Goal: Use online tool/utility: Utilize a website feature to perform a specific function

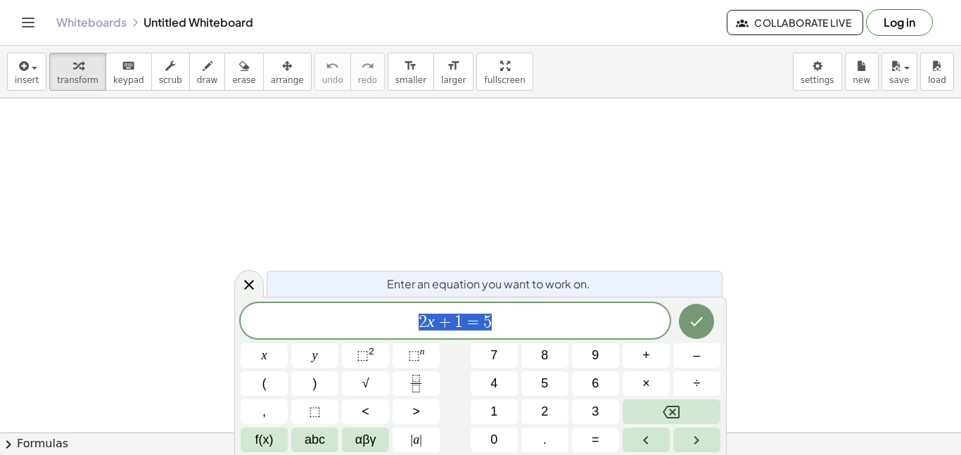
scroll to position [1, 0]
click at [416, 387] on icon "Fraction" at bounding box center [416, 384] width 18 height 18
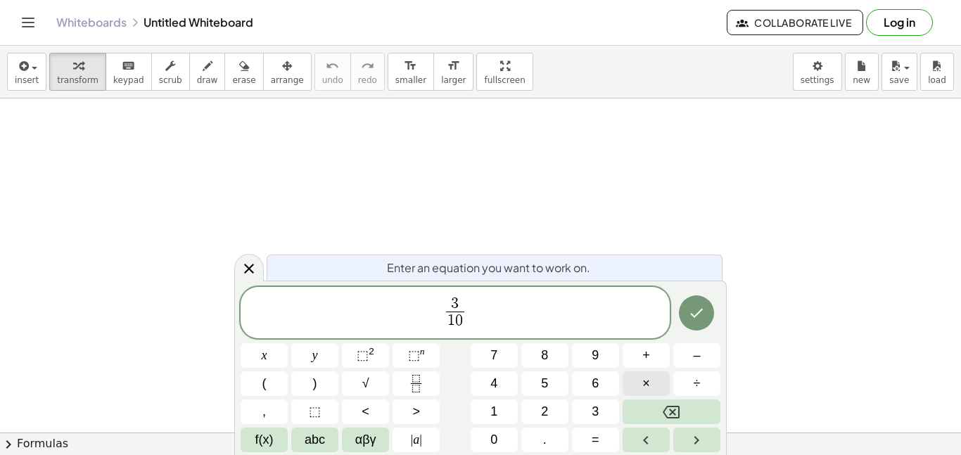
click at [630, 378] on button "×" at bounding box center [646, 383] width 47 height 25
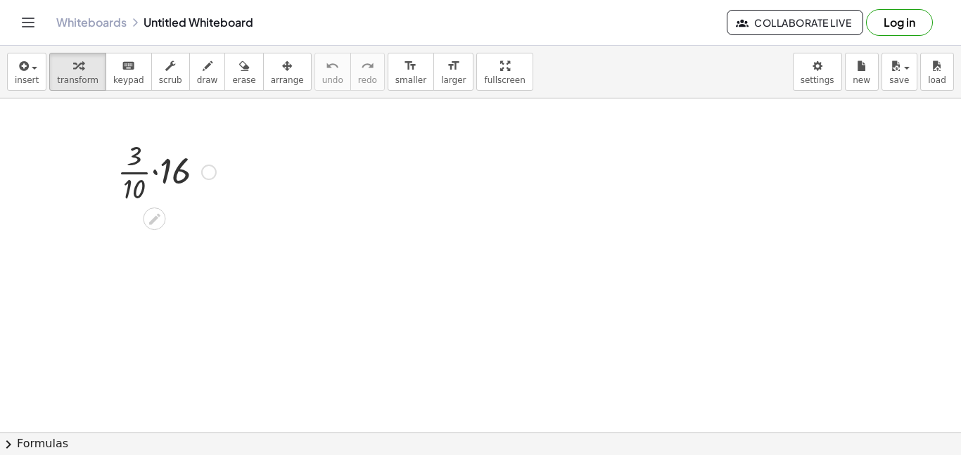
click at [160, 175] on div at bounding box center [166, 171] width 113 height 70
click at [158, 227] on div at bounding box center [166, 241] width 113 height 70
click at [156, 314] on div at bounding box center [166, 311] width 113 height 70
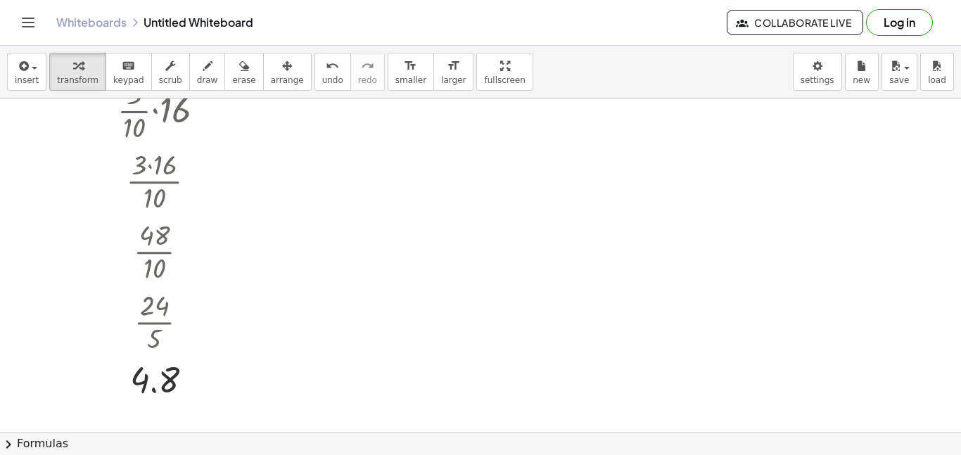
scroll to position [65, 0]
click at [157, 402] on div at bounding box center [154, 411] width 23 height 23
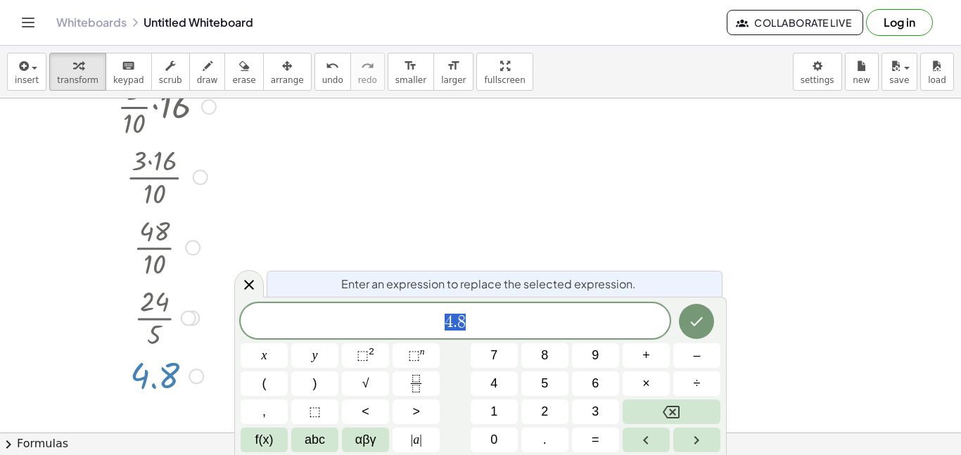
click at [111, 130] on div at bounding box center [106, 234] width 21 height 335
click at [167, 127] on div at bounding box center [166, 105] width 113 height 70
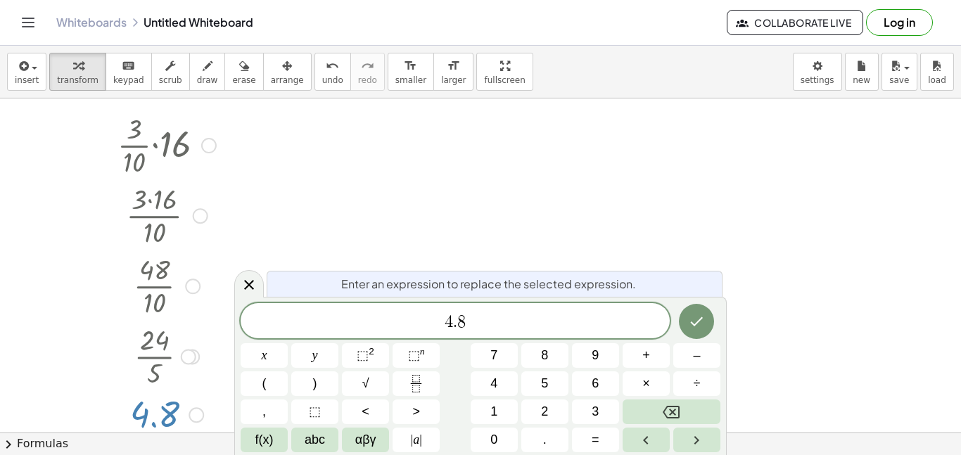
scroll to position [0, 0]
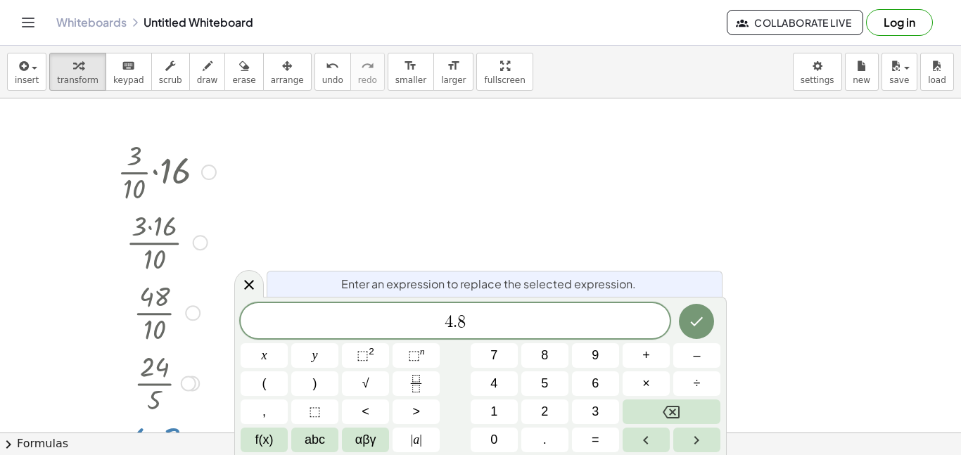
click at [173, 158] on div at bounding box center [166, 171] width 113 height 70
click at [201, 169] on div at bounding box center [208, 172] width 15 height 15
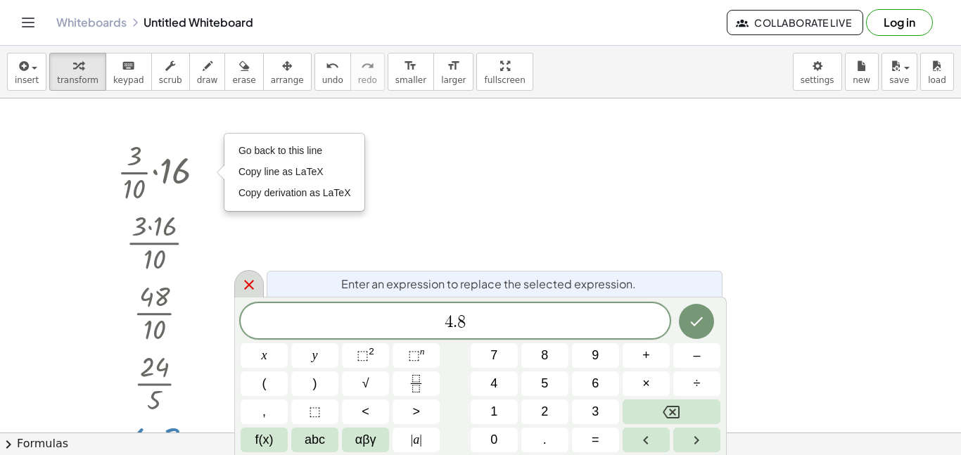
click at [250, 286] on icon at bounding box center [249, 285] width 10 height 10
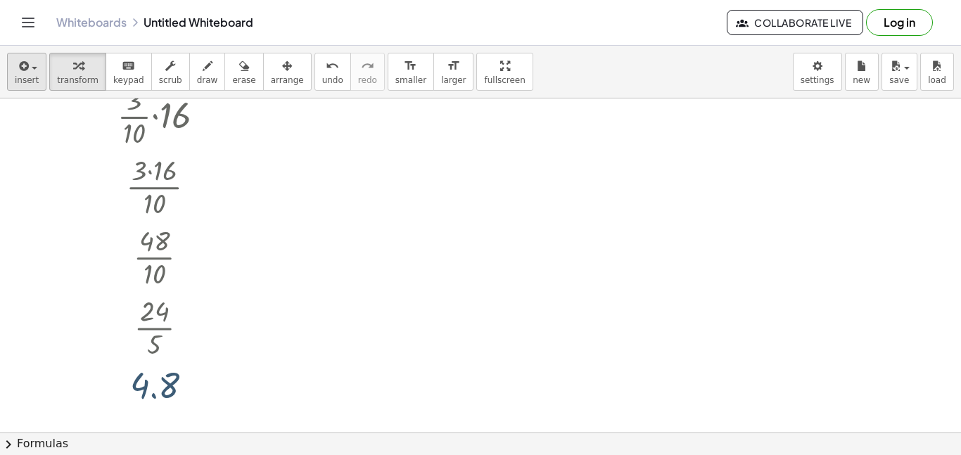
scroll to position [65, 0]
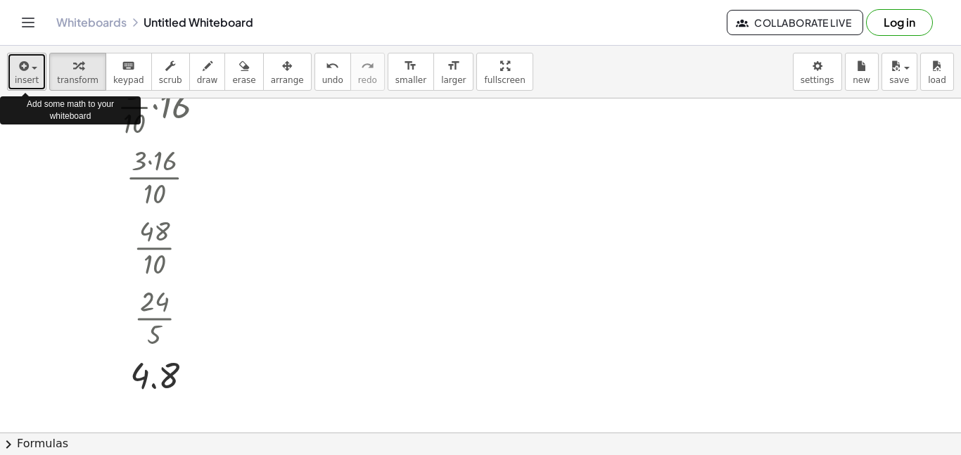
click at [20, 64] on icon "button" at bounding box center [22, 66] width 13 height 17
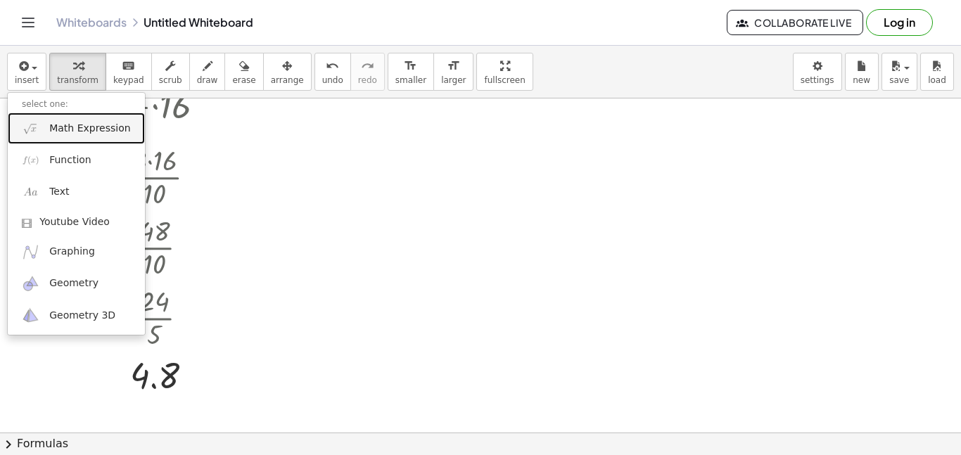
click at [114, 125] on span "Math Expression" at bounding box center [89, 129] width 81 height 14
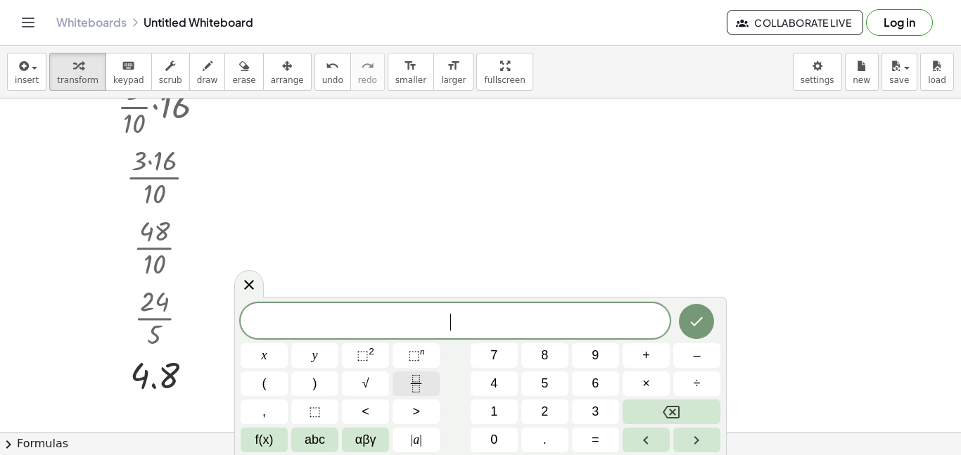
click at [411, 381] on icon "Fraction" at bounding box center [416, 384] width 18 height 18
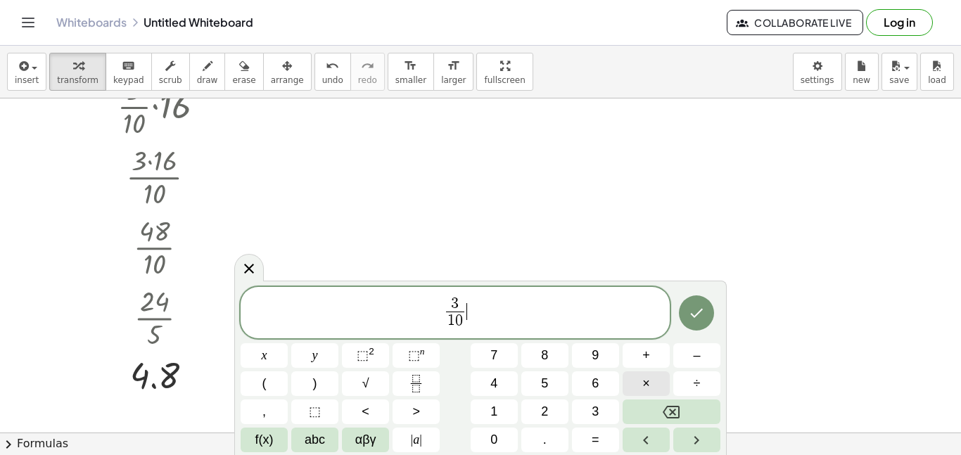
click at [638, 382] on button "×" at bounding box center [646, 383] width 47 height 25
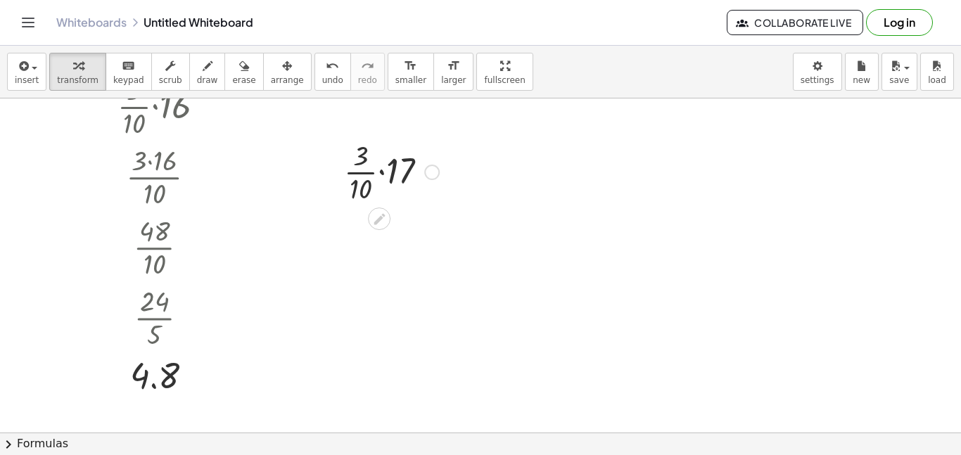
click at [380, 174] on div at bounding box center [391, 171] width 109 height 70
click at [380, 174] on div at bounding box center [391, 171] width 93 height 70
click at [374, 225] on div at bounding box center [391, 241] width 109 height 70
click at [383, 310] on div at bounding box center [391, 311] width 109 height 70
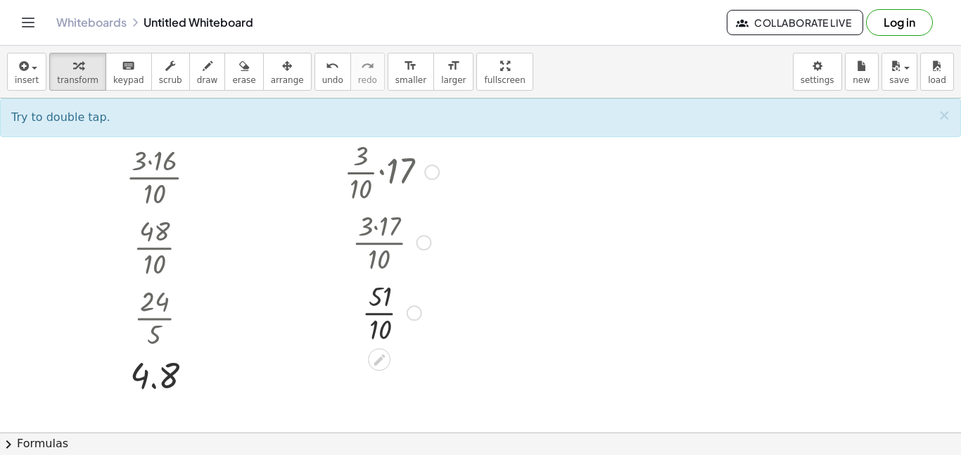
click at [383, 310] on div at bounding box center [391, 311] width 109 height 70
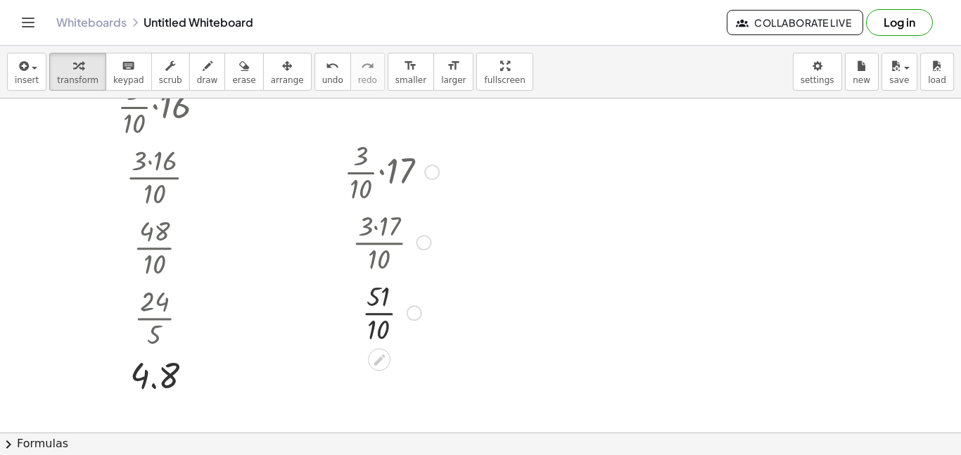
click at [383, 310] on div at bounding box center [391, 311] width 109 height 70
click at [25, 59] on icon "button" at bounding box center [22, 66] width 13 height 17
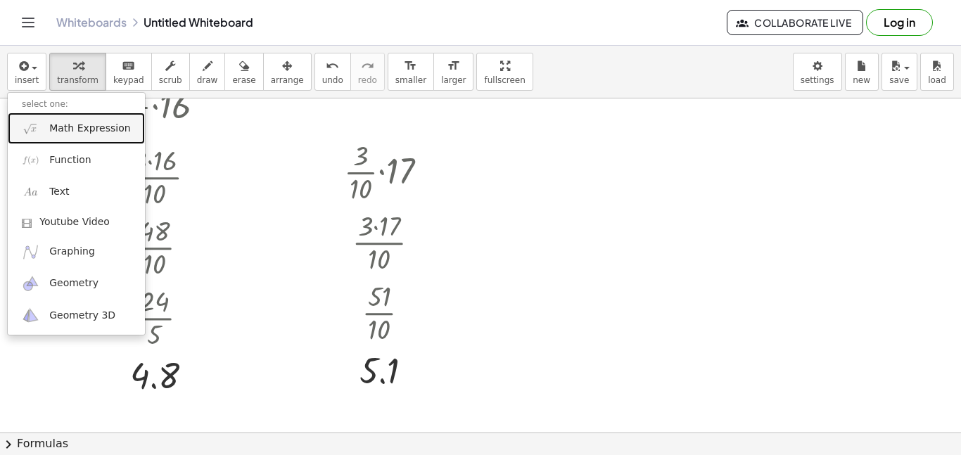
click at [70, 134] on span "Math Expression" at bounding box center [89, 129] width 81 height 14
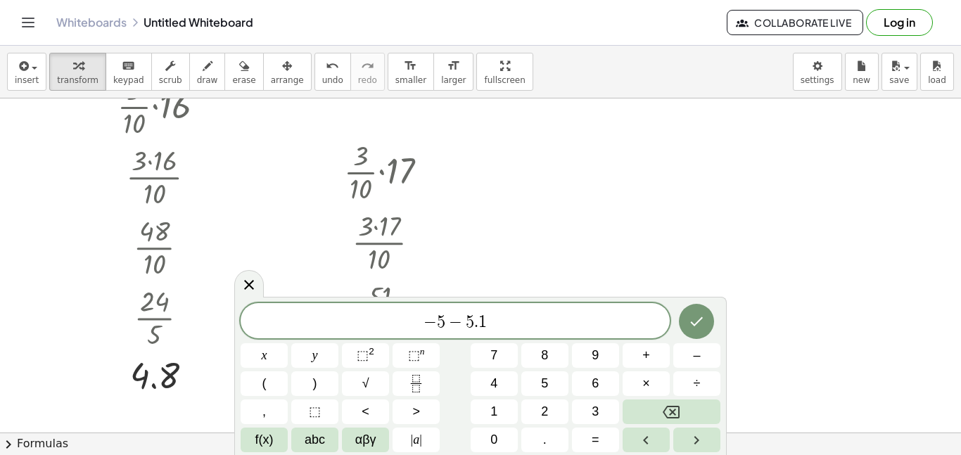
scroll to position [0, 0]
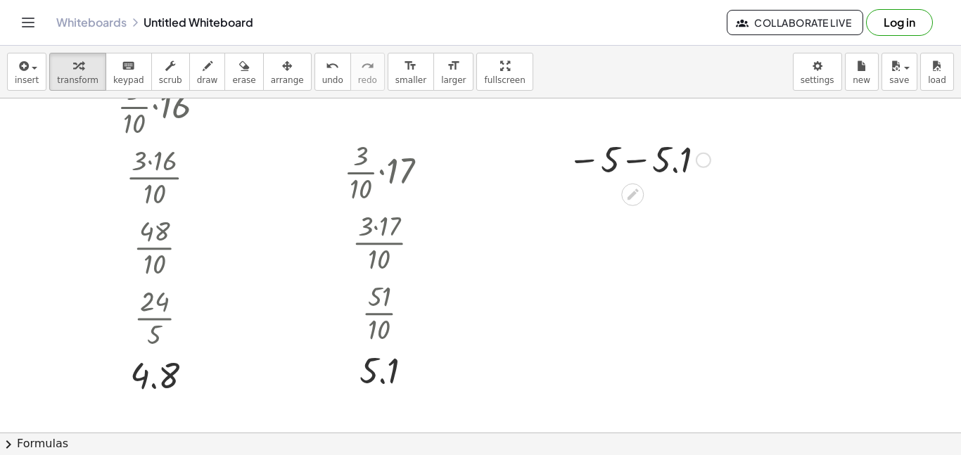
click at [631, 162] on div at bounding box center [639, 159] width 157 height 46
click at [625, 217] on div at bounding box center [639, 205] width 157 height 46
click at [646, 211] on div at bounding box center [639, 205] width 157 height 46
click at [17, 53] on button "insert" at bounding box center [26, 72] width 39 height 38
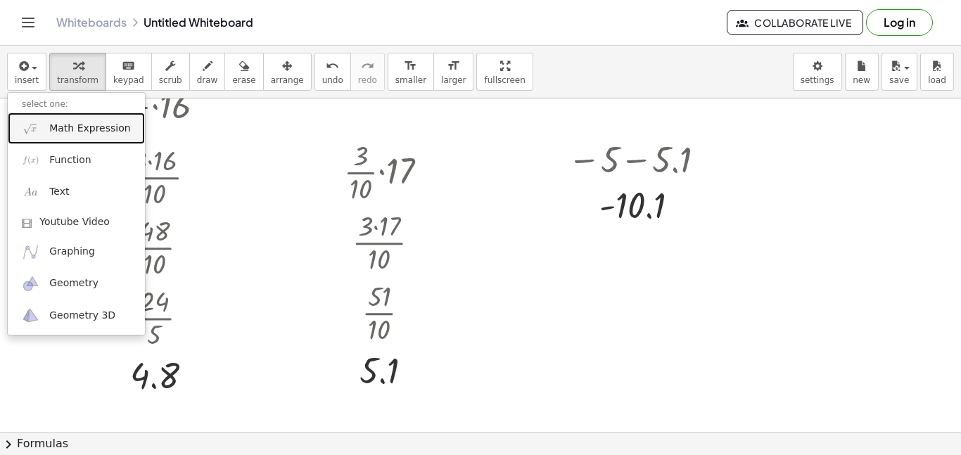
click at [42, 119] on link "Math Expression" at bounding box center [76, 129] width 137 height 32
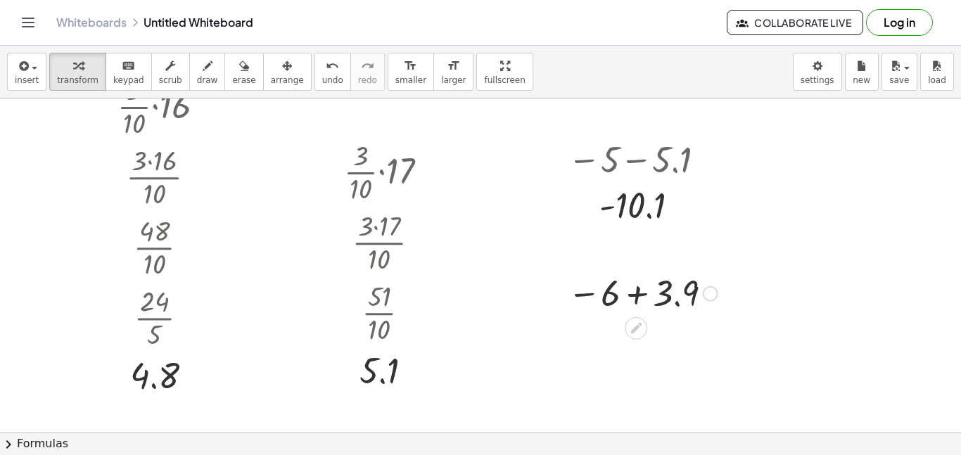
click at [641, 294] on div at bounding box center [643, 292] width 164 height 46
click at [627, 245] on icon at bounding box center [632, 240] width 11 height 11
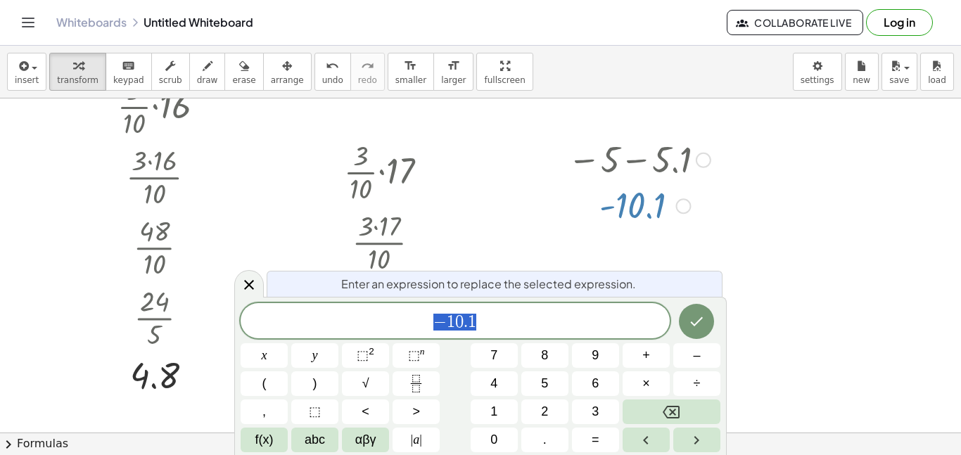
scroll to position [13, 0]
click at [42, 68] on button "insert" at bounding box center [26, 72] width 39 height 38
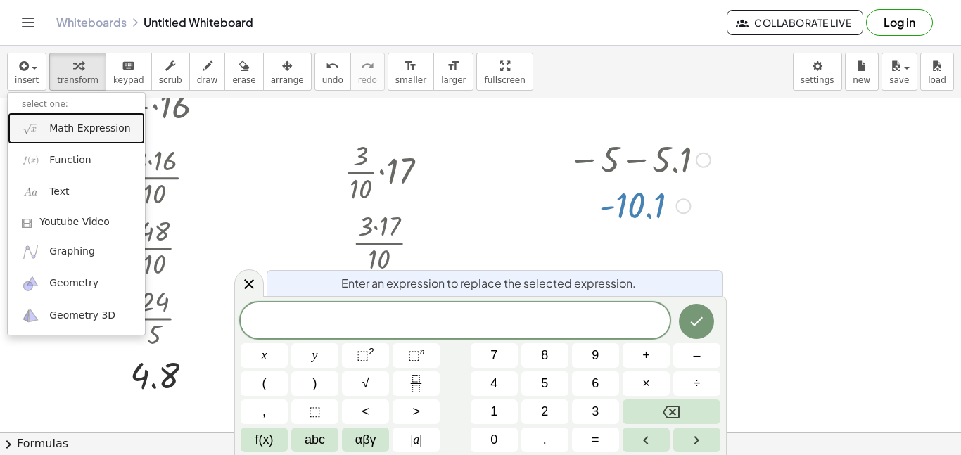
click at [93, 131] on span "Math Expression" at bounding box center [89, 129] width 81 height 14
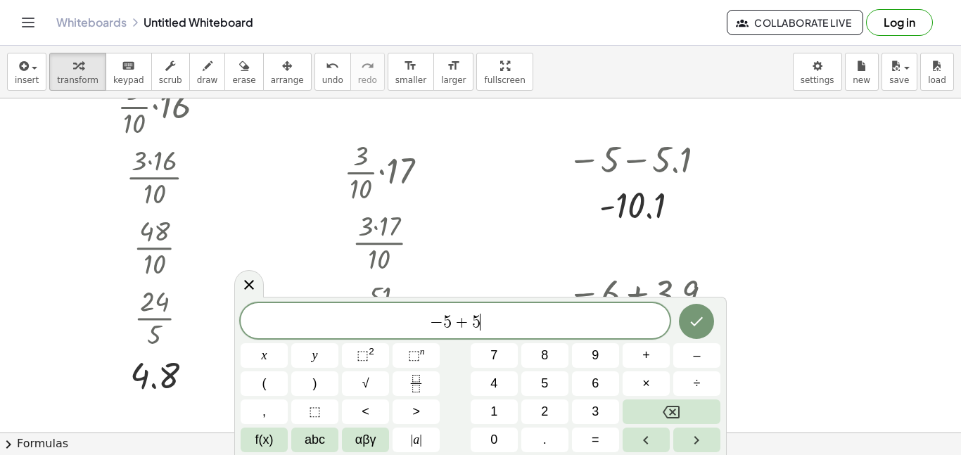
scroll to position [16, 0]
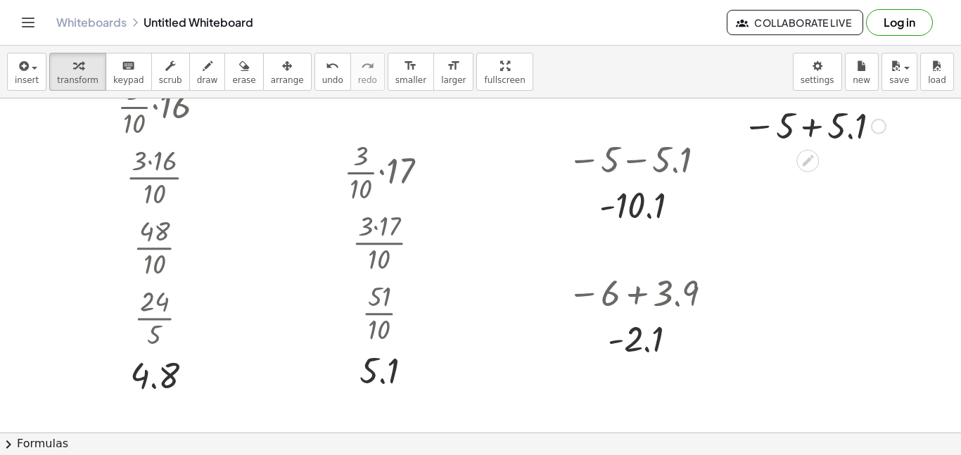
click at [815, 123] on div at bounding box center [814, 125] width 157 height 46
